Goal: Information Seeking & Learning: Learn about a topic

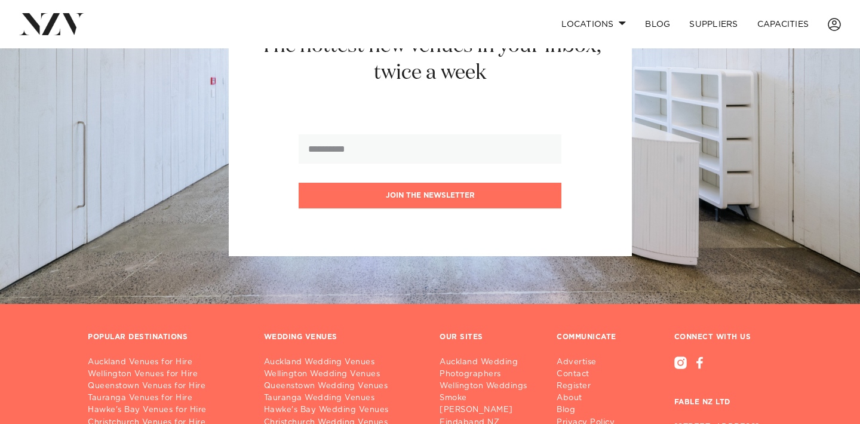
scroll to position [1365, 0]
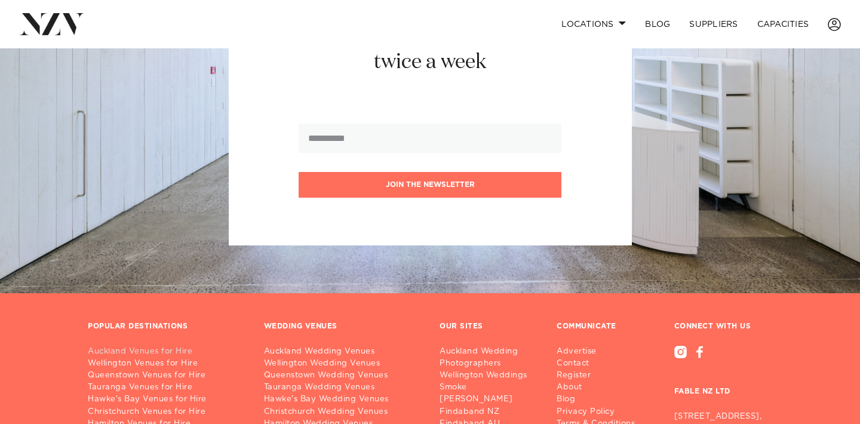
click at [163, 346] on link "Auckland Venues for Hire" at bounding box center [166, 352] width 157 height 12
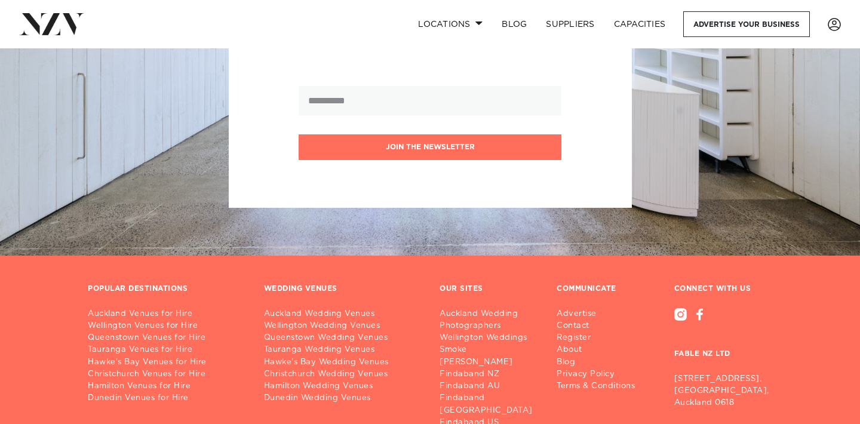
scroll to position [16716, 0]
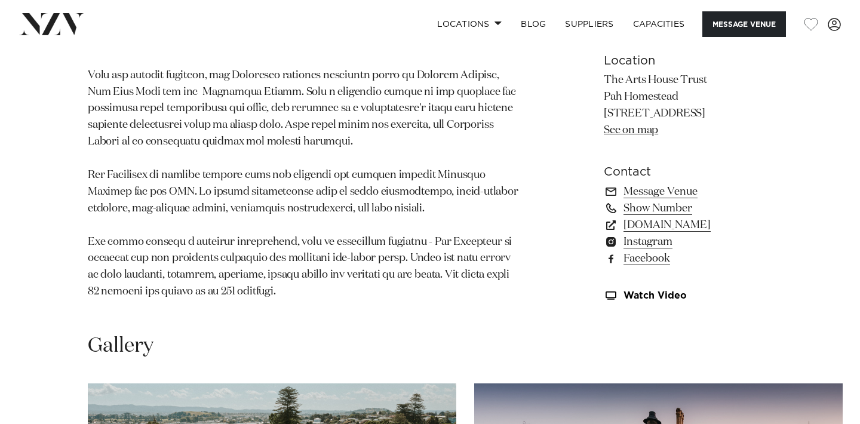
scroll to position [834, 0]
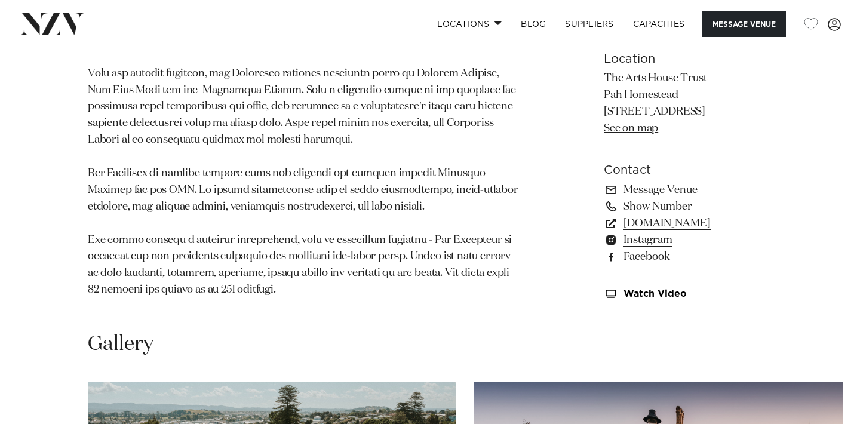
click at [244, 239] on p at bounding box center [303, 131] width 431 height 333
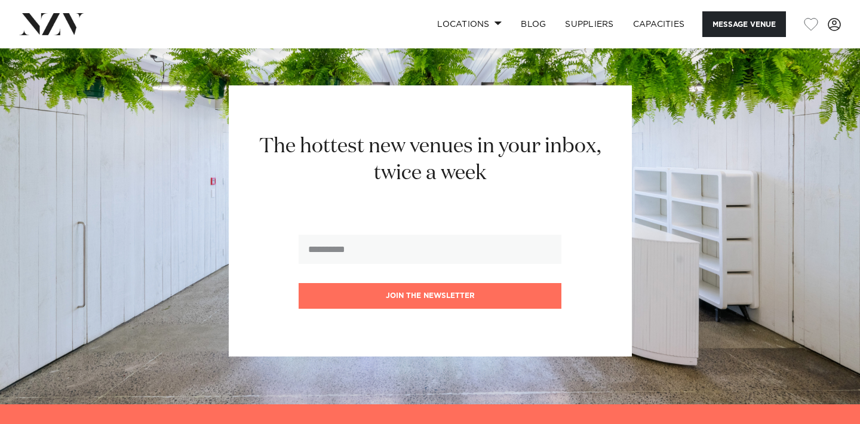
scroll to position [2082, 0]
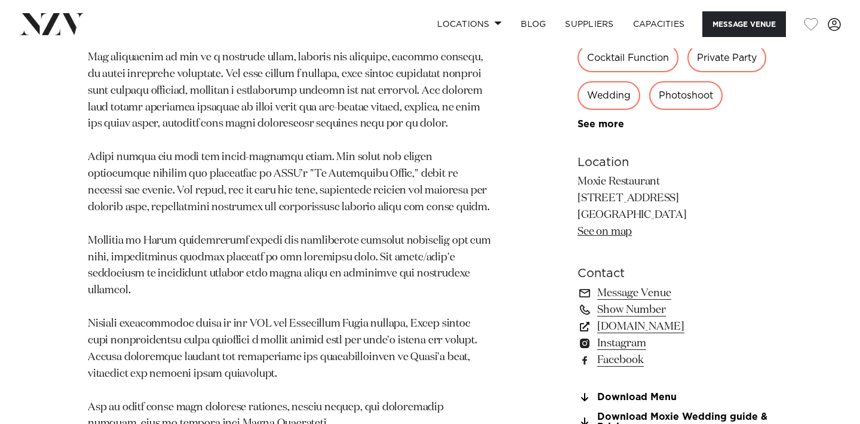
scroll to position [781, 0]
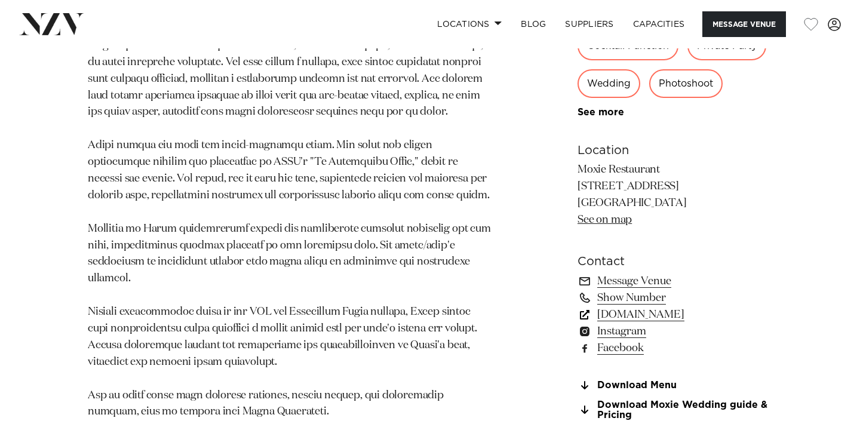
click at [672, 306] on link "[DOMAIN_NAME]" at bounding box center [674, 314] width 195 height 17
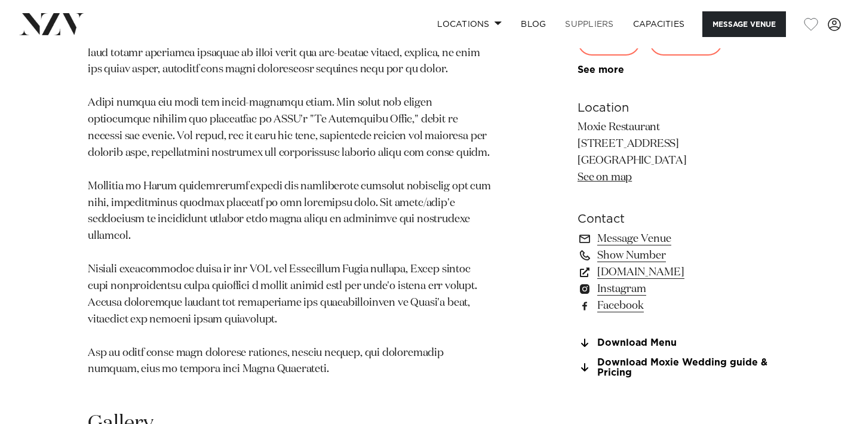
scroll to position [823, 0]
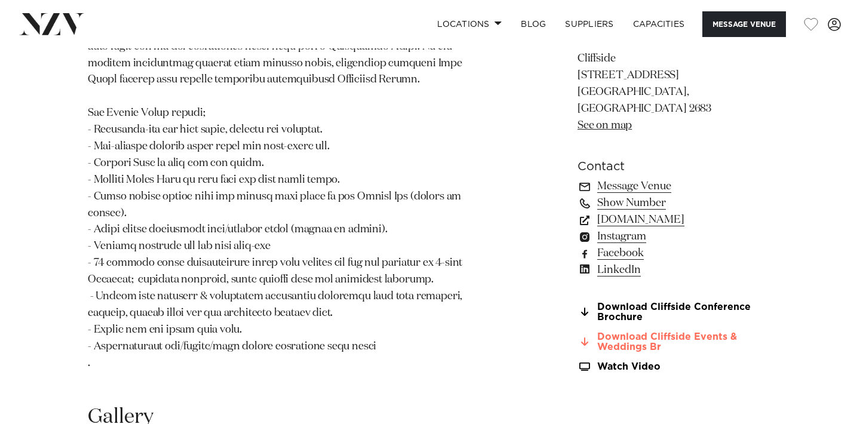
click at [627, 332] on link "Download Cliffside Events & Weddings Br" at bounding box center [674, 342] width 195 height 20
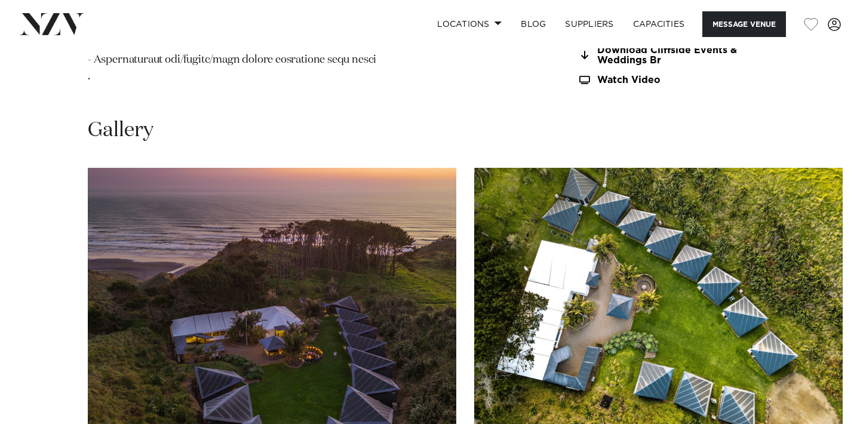
scroll to position [1155, 0]
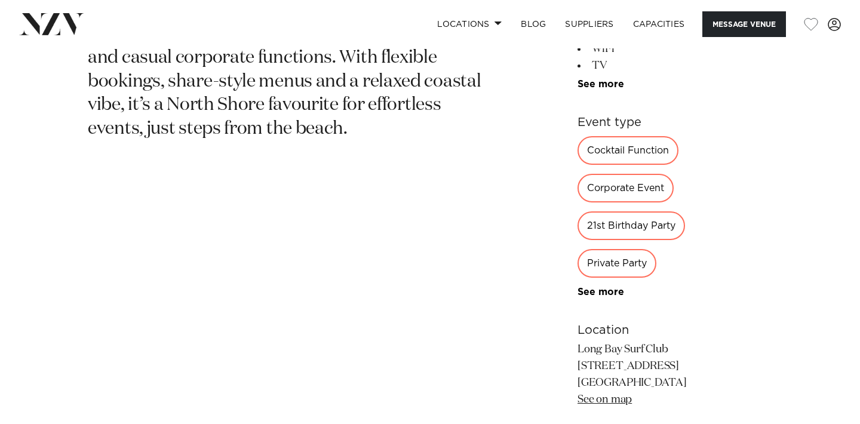
scroll to position [597, 0]
click at [597, 291] on link "See more" at bounding box center [623, 291] width 93 height 10
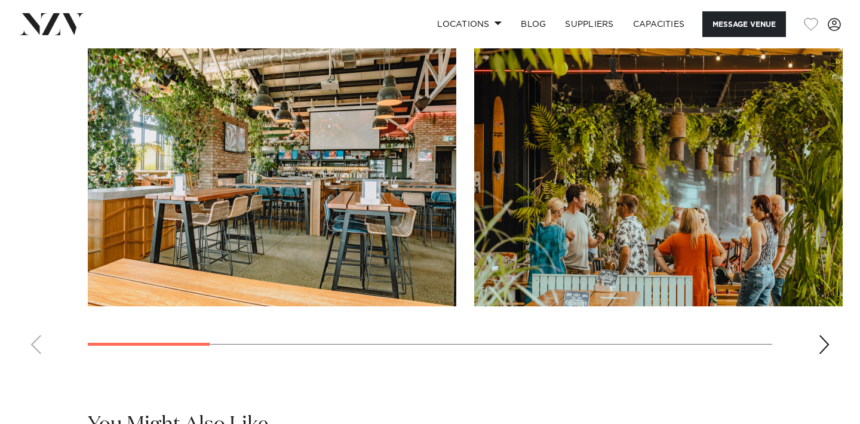
scroll to position [1254, 0]
click at [821, 341] on div "Next slide" at bounding box center [824, 343] width 12 height 19
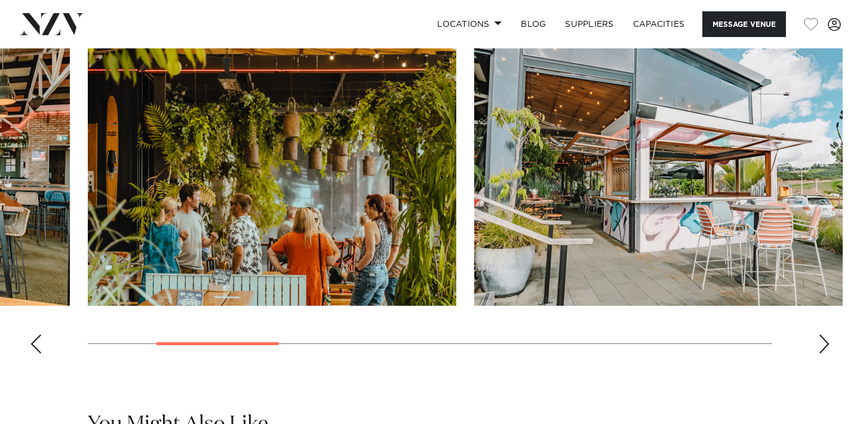
click at [821, 341] on div "Next slide" at bounding box center [824, 343] width 12 height 19
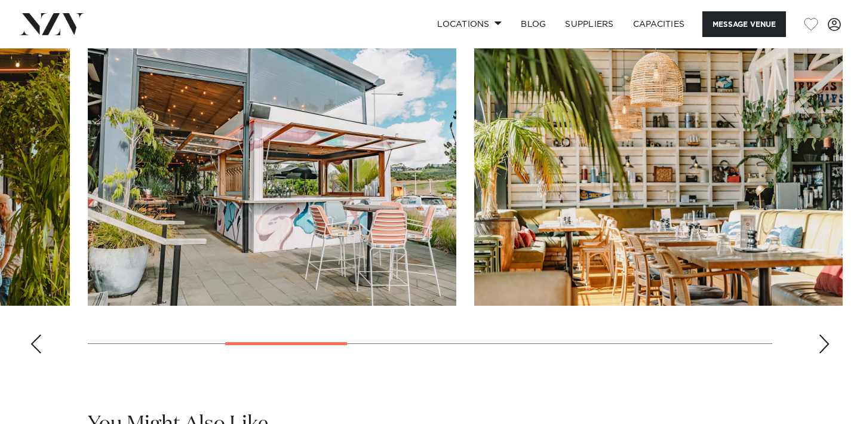
click at [821, 341] on div "Next slide" at bounding box center [824, 343] width 12 height 19
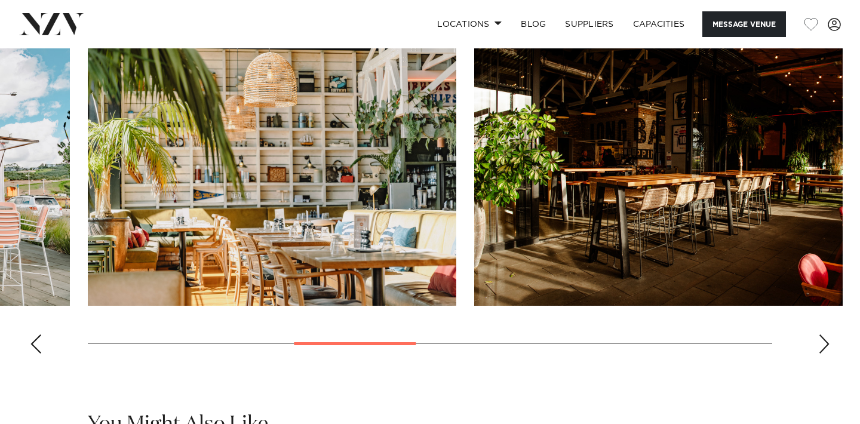
click at [821, 341] on div "Next slide" at bounding box center [824, 343] width 12 height 19
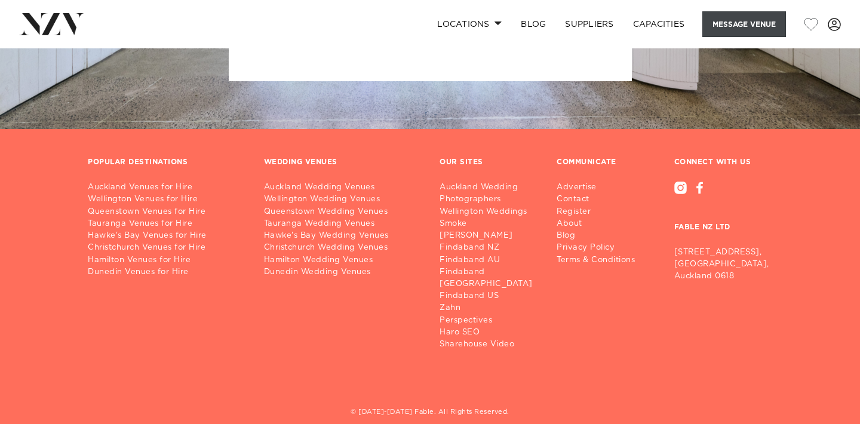
scroll to position [2555, 0]
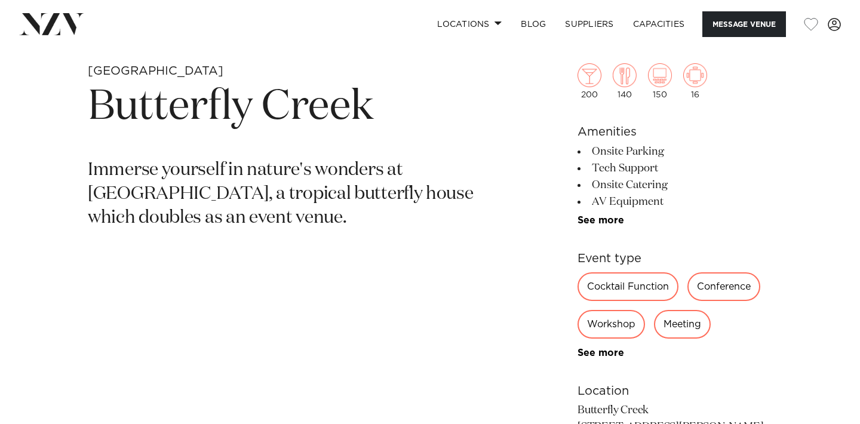
scroll to position [436, 0]
click at [605, 350] on link "See more" at bounding box center [623, 352] width 93 height 10
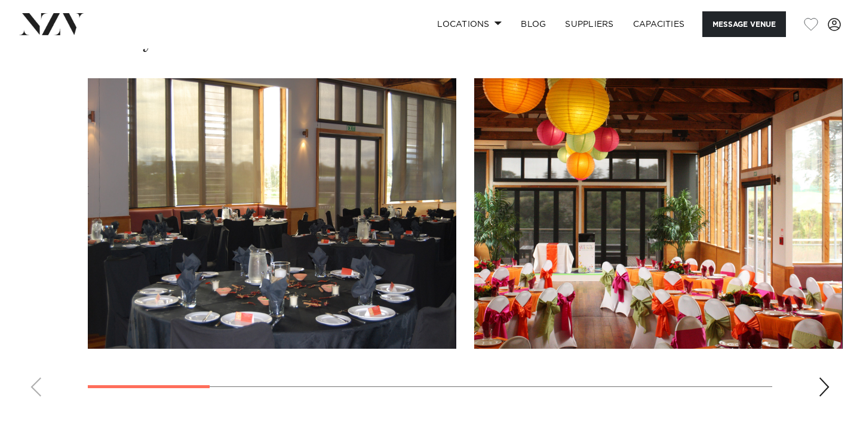
scroll to position [1213, 0]
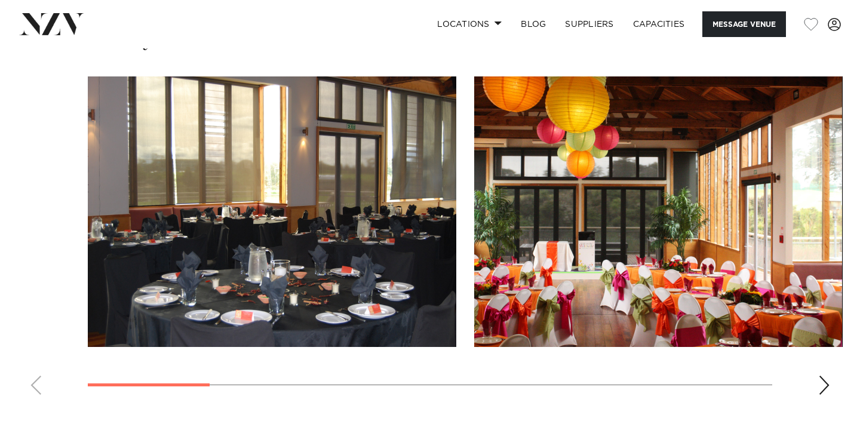
click at [824, 384] on div "Next slide" at bounding box center [824, 385] width 12 height 19
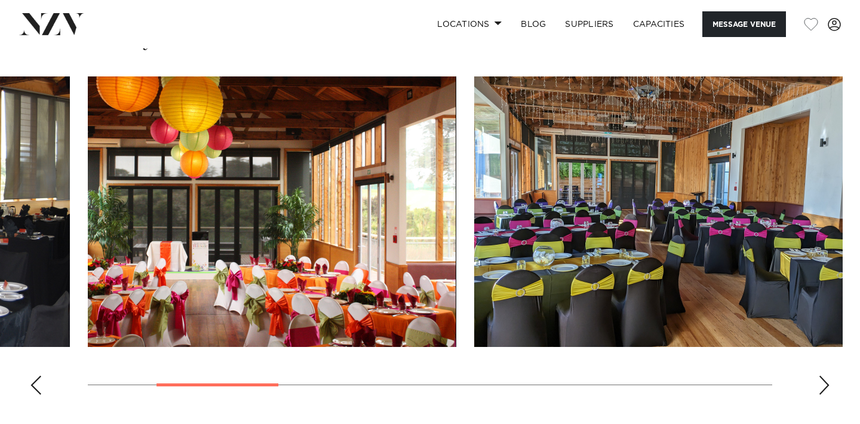
click at [824, 384] on div "Next slide" at bounding box center [824, 385] width 12 height 19
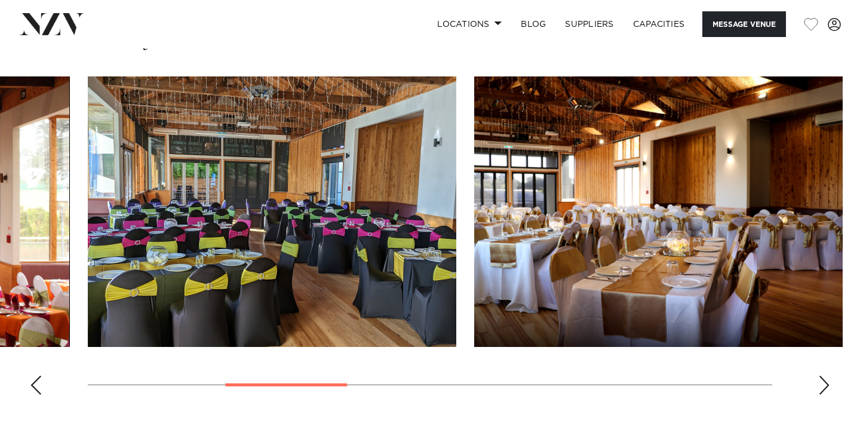
click at [824, 384] on div "Next slide" at bounding box center [824, 385] width 12 height 19
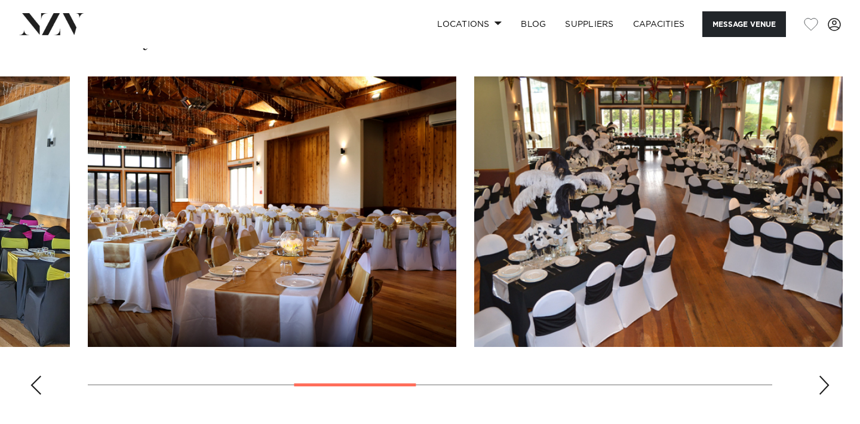
click at [824, 384] on div "Next slide" at bounding box center [824, 385] width 12 height 19
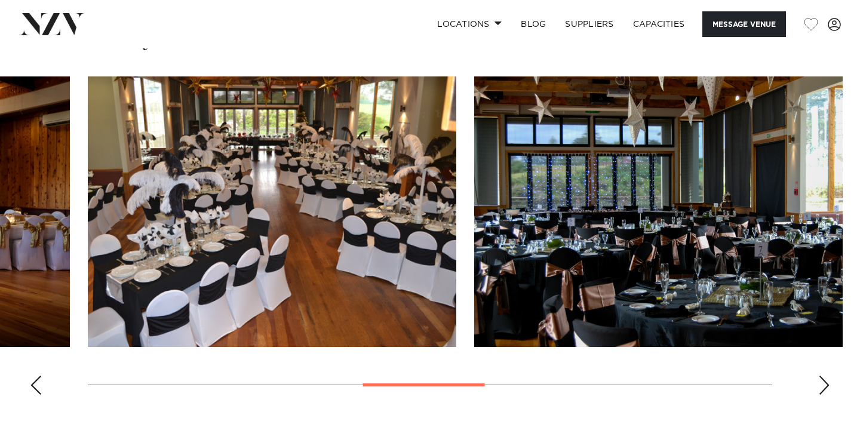
click at [824, 384] on div "Next slide" at bounding box center [824, 385] width 12 height 19
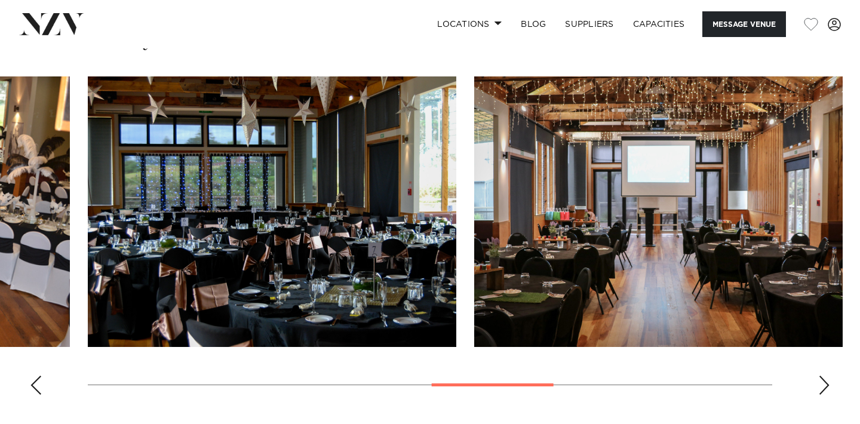
click at [824, 384] on div "Next slide" at bounding box center [824, 385] width 12 height 19
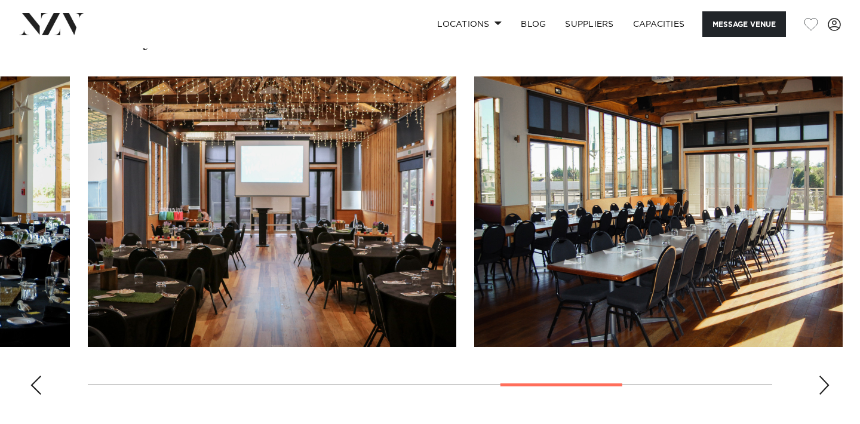
click at [824, 384] on div "Next slide" at bounding box center [824, 385] width 12 height 19
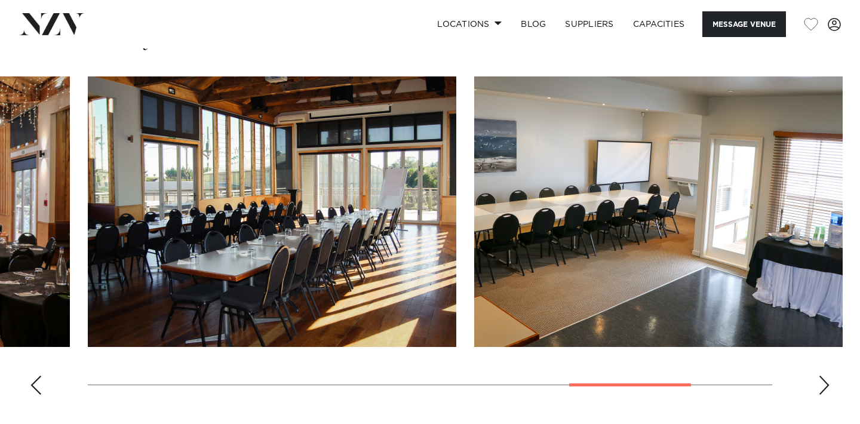
click at [824, 384] on div "Next slide" at bounding box center [824, 385] width 12 height 19
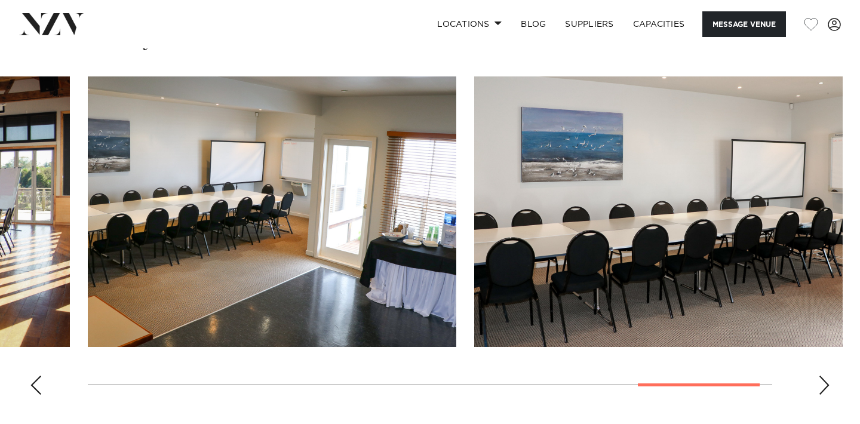
click at [824, 384] on div "Next slide" at bounding box center [824, 385] width 12 height 19
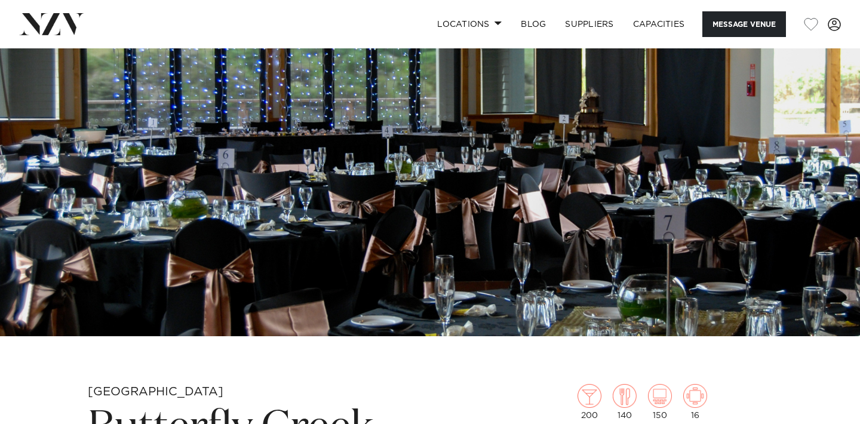
scroll to position [53, 0]
